Goal: Task Accomplishment & Management: Use online tool/utility

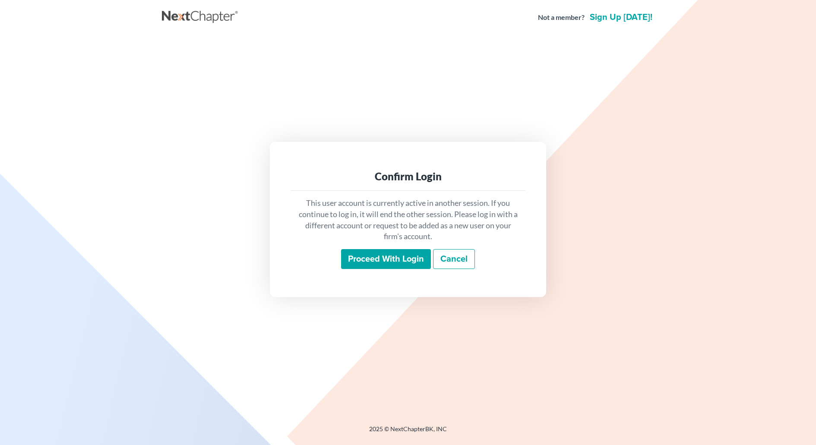
click at [385, 260] on input "Proceed with login" at bounding box center [386, 259] width 90 height 20
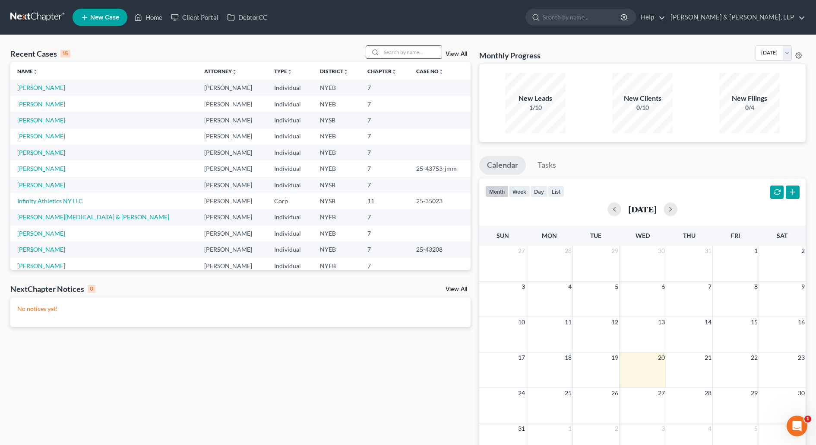
click at [418, 51] on input "search" at bounding box center [411, 52] width 60 height 13
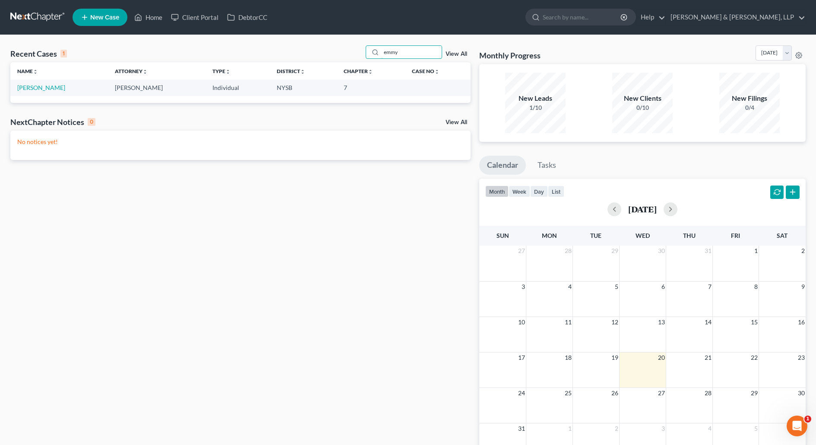
type input "emmy"
click at [55, 93] on td "Rodriguez, Emmy" at bounding box center [59, 87] width 98 height 16
click at [57, 89] on link "Rodriguez, Emmy" at bounding box center [41, 87] width 48 height 7
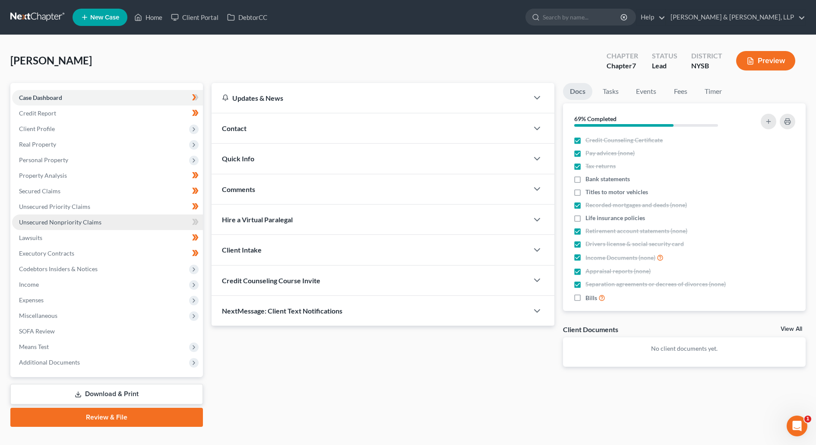
click at [127, 219] on link "Unsecured Nonpriority Claims" at bounding box center [107, 222] width 191 height 16
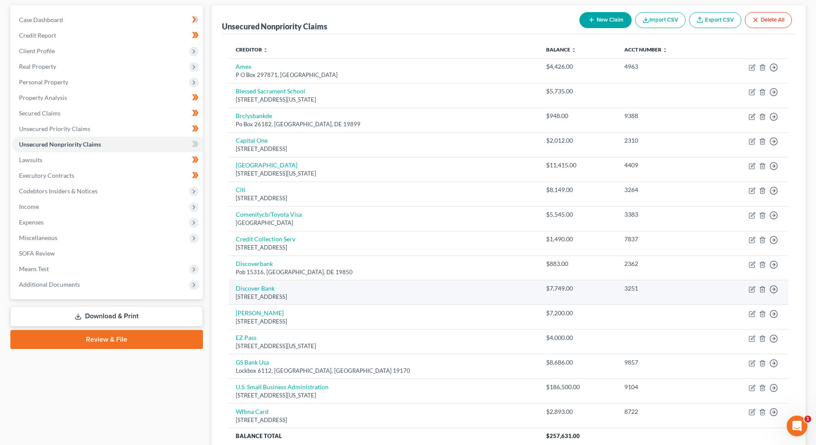
scroll to position [80, 0]
